Goal: Find specific page/section: Find specific page/section

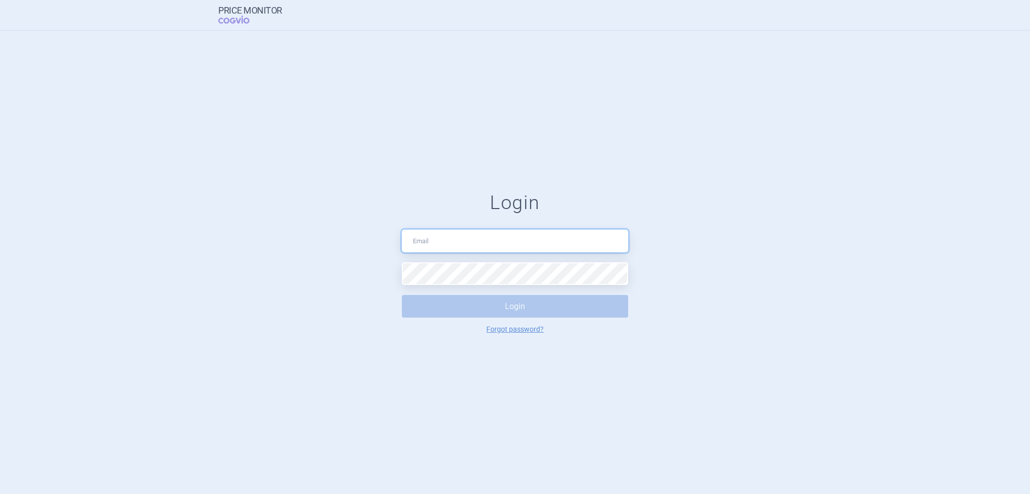
click at [495, 243] on input "text" at bounding box center [515, 241] width 226 height 23
click at [505, 238] on input "text" at bounding box center [515, 241] width 226 height 23
type input "[PERSON_NAME][EMAIL_ADDRESS][DOMAIN_NAME]"
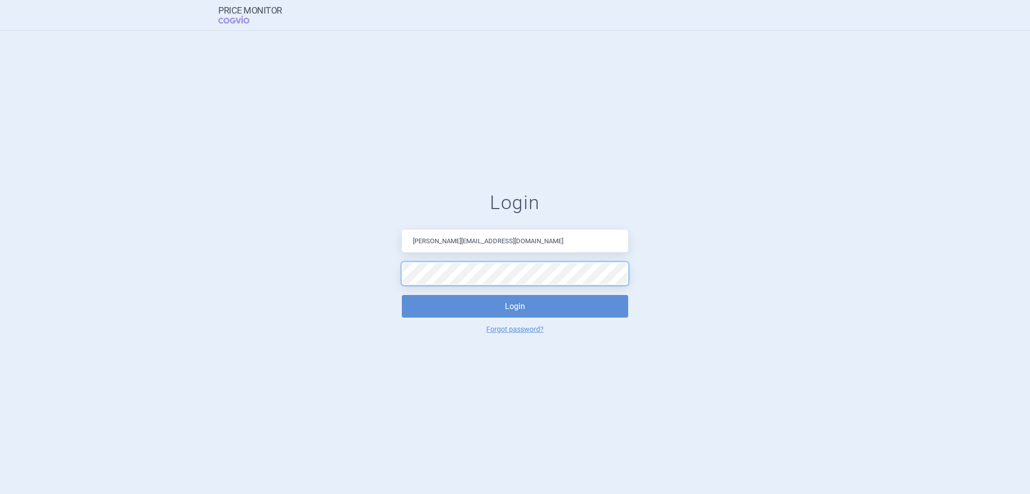
click at [402, 295] on button "Login" at bounding box center [515, 306] width 226 height 23
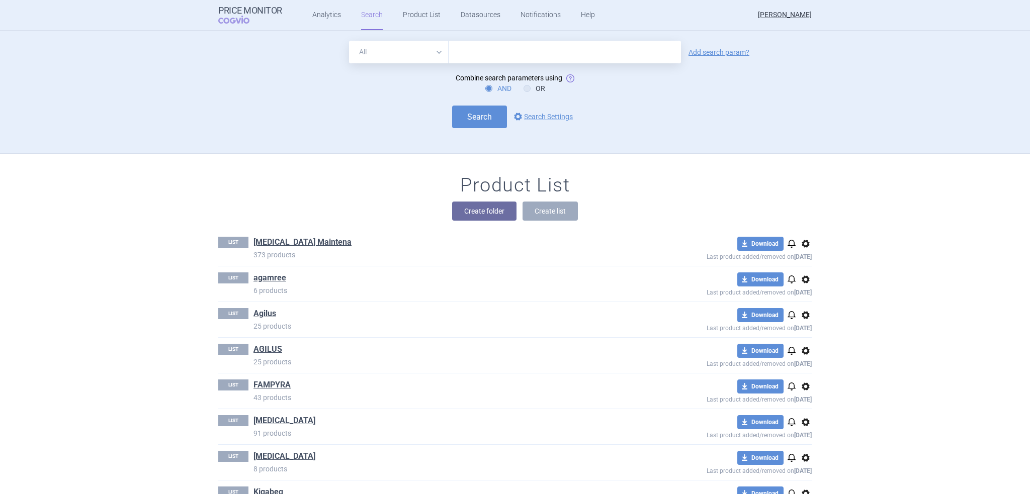
click at [553, 62] on input "text" at bounding box center [565, 52] width 232 height 23
type input "duvyzat"
click button "Search" at bounding box center [479, 117] width 55 height 23
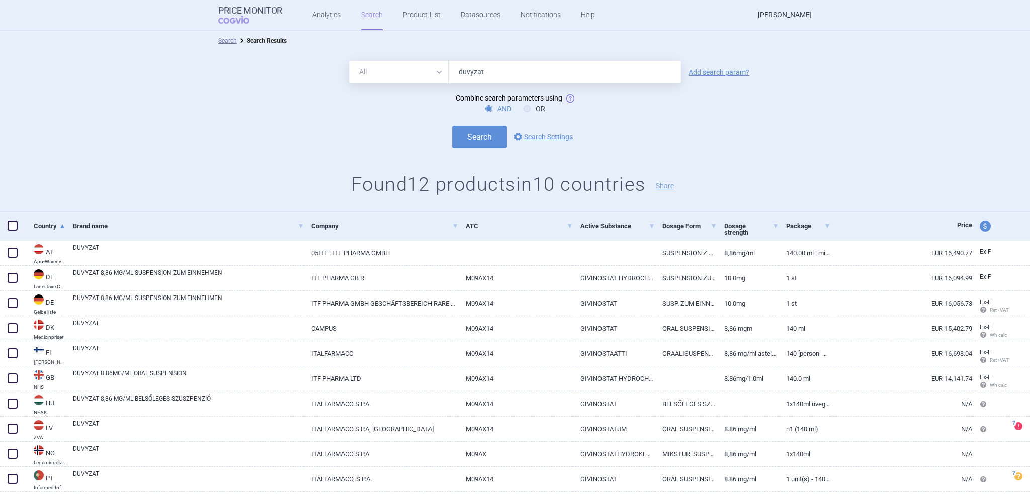
drag, startPoint x: 501, startPoint y: 64, endPoint x: 449, endPoint y: 63, distance: 52.8
click at [449, 63] on input "duvyzat" at bounding box center [565, 72] width 232 height 23
type input "translarna"
click at [452, 126] on button "Search" at bounding box center [479, 137] width 55 height 23
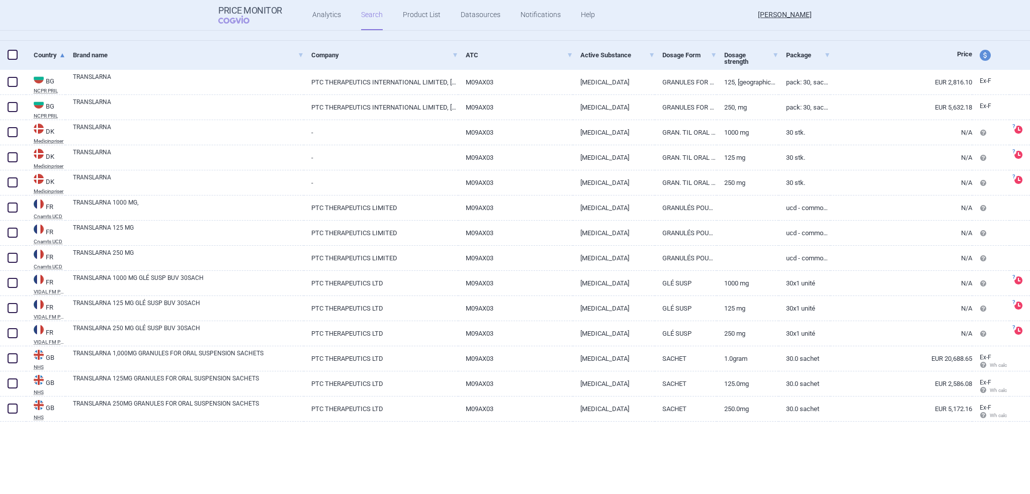
scroll to position [50, 0]
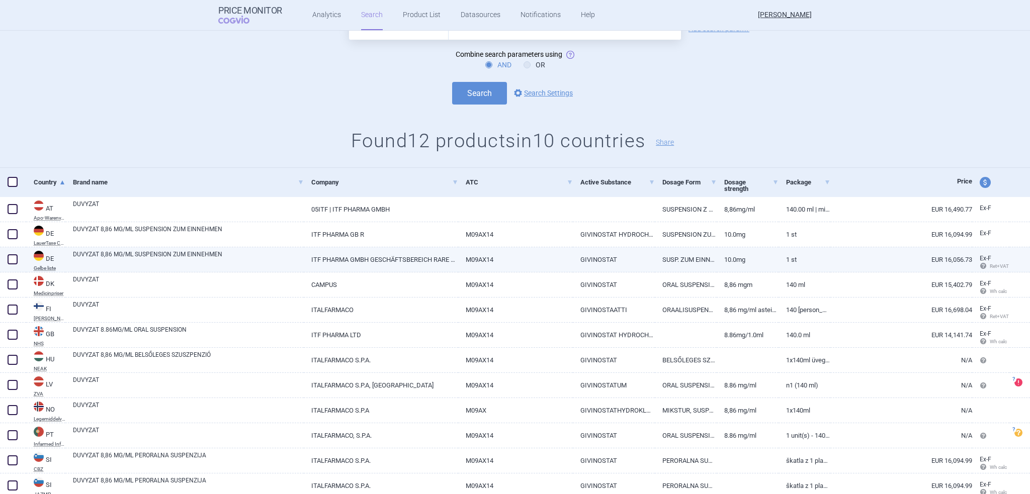
scroll to position [80, 0]
